Goal: Task Accomplishment & Management: Manage account settings

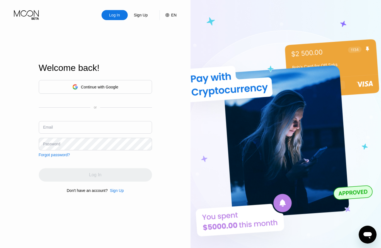
click at [132, 133] on input "text" at bounding box center [95, 127] width 113 height 13
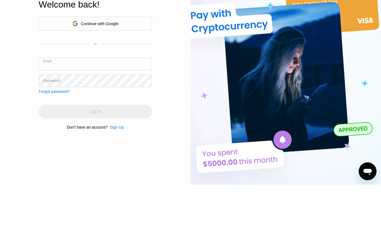
type input "T"
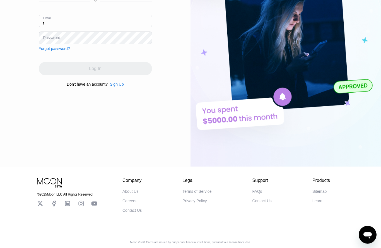
scroll to position [108, 0]
type input "tabrizistar"
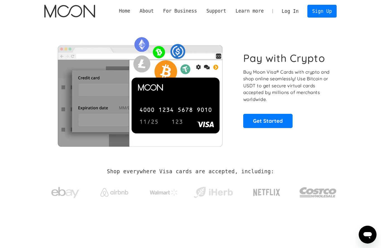
click at [288, 13] on link "Log In" at bounding box center [290, 11] width 26 height 12
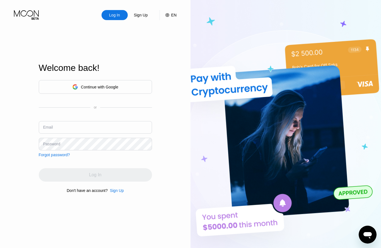
click at [127, 133] on input "text" at bounding box center [95, 127] width 113 height 13
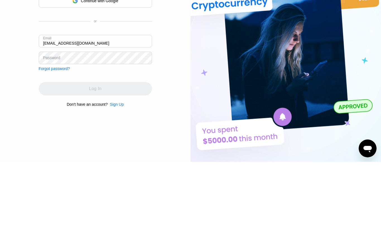
type input "[EMAIL_ADDRESS][DOMAIN_NAME]"
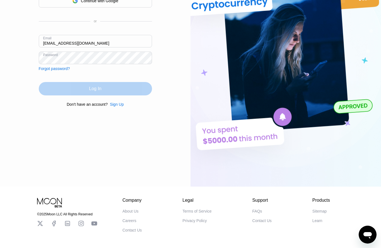
click at [97, 91] on div "Log In" at bounding box center [95, 89] width 12 height 6
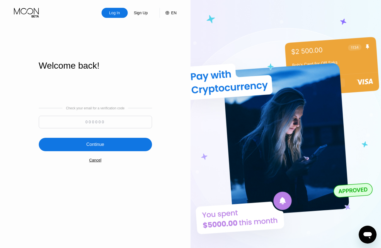
scroll to position [3, 0]
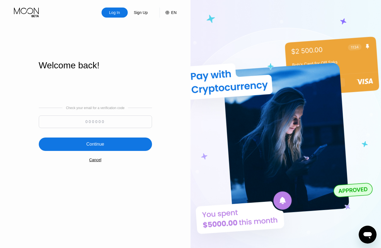
click at [119, 128] on input at bounding box center [95, 121] width 113 height 13
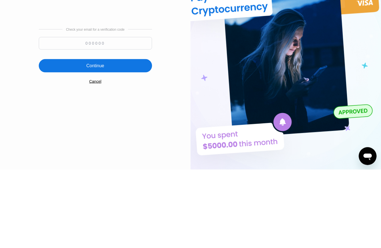
scroll to position [81, 0]
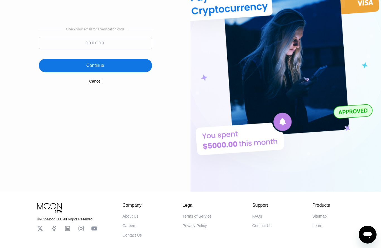
click at [128, 49] on input at bounding box center [95, 43] width 113 height 13
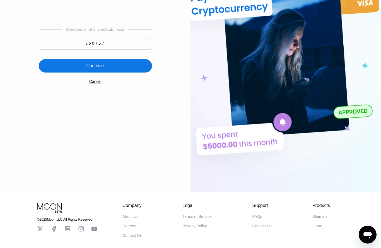
type input "360757"
click at [139, 72] on div "Continue" at bounding box center [95, 65] width 113 height 13
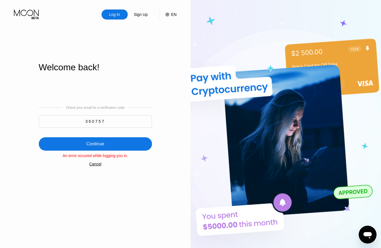
scroll to position [0, 0]
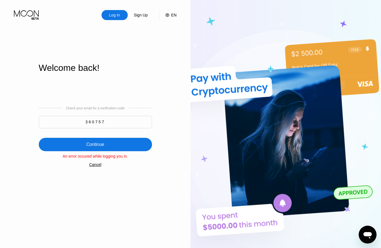
click at [126, 158] on div "An error occured while logging you in." at bounding box center [95, 156] width 113 height 4
click at [120, 15] on div "Log In" at bounding box center [114, 15] width 12 height 6
click at [113, 151] on div "Continue" at bounding box center [95, 144] width 113 height 13
click at [99, 167] on div "Cancel" at bounding box center [95, 164] width 12 height 4
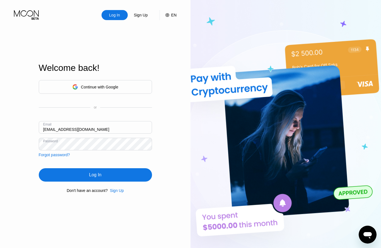
click at [104, 181] on div "Log In" at bounding box center [95, 174] width 113 height 13
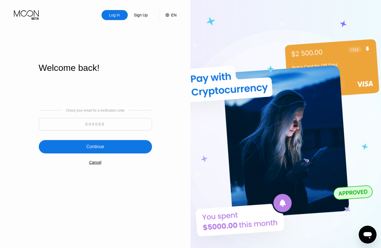
click at [116, 130] on input at bounding box center [95, 124] width 113 height 13
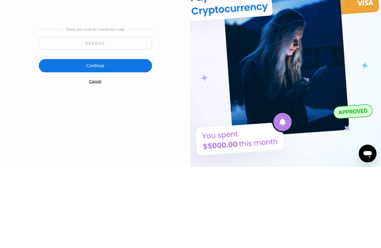
scroll to position [81, 0]
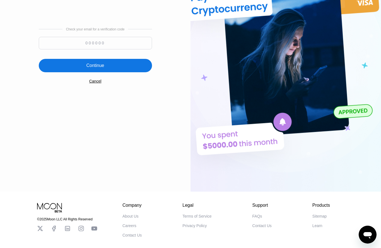
click at [125, 46] on div "Check your email for a verification code" at bounding box center [95, 39] width 113 height 25
click at [123, 49] on input at bounding box center [95, 43] width 113 height 13
click at [137, 49] on input "986" at bounding box center [95, 43] width 113 height 13
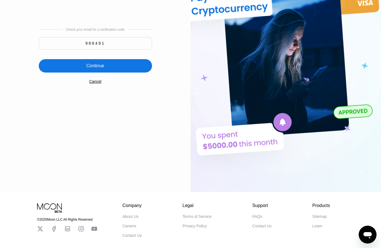
type input "986491"
click at [106, 72] on div "Continue" at bounding box center [95, 65] width 113 height 13
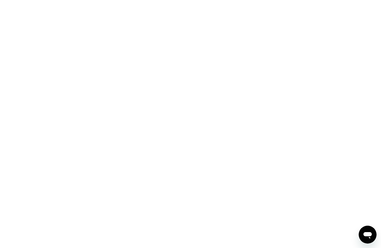
scroll to position [0, 0]
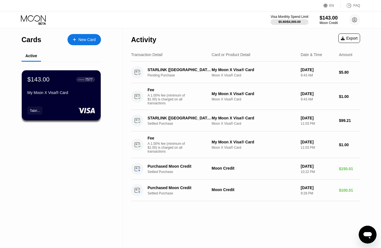
click at [324, 72] on div "[DATE]" at bounding box center [317, 69] width 34 height 4
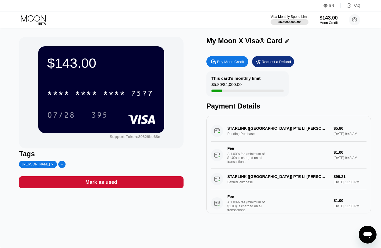
click at [358, 20] on circle at bounding box center [354, 19] width 11 height 11
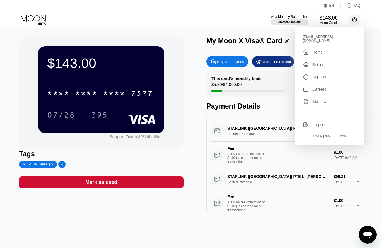
click at [342, 49] on div " Home" at bounding box center [329, 52] width 53 height 7
